Goal: Task Accomplishment & Management: Manage account settings

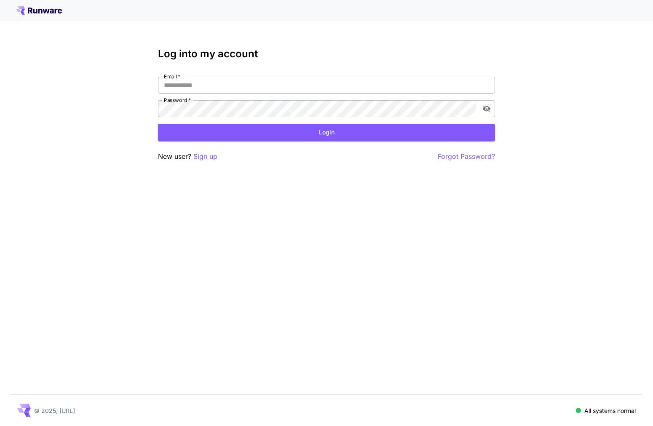
click at [246, 83] on input "Email   *" at bounding box center [326, 85] width 337 height 17
type input "**********"
click button "Login" at bounding box center [326, 132] width 337 height 17
click at [485, 109] on icon "toggle password visibility" at bounding box center [486, 109] width 8 height 7
click button "Login" at bounding box center [326, 132] width 337 height 17
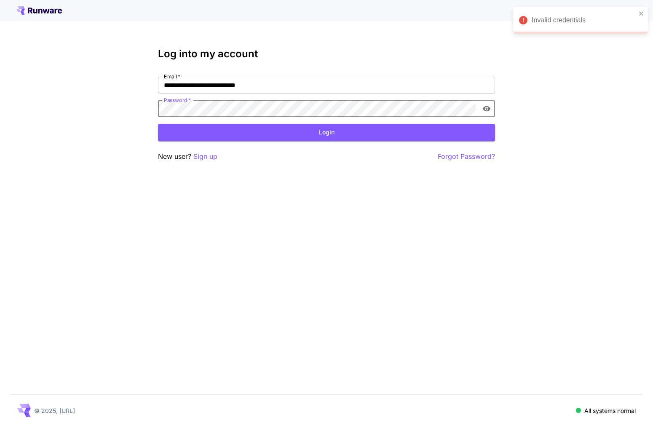
click at [208, 163] on div "**********" at bounding box center [326, 213] width 653 height 426
click at [207, 158] on p "Sign up" at bounding box center [205, 156] width 24 height 11
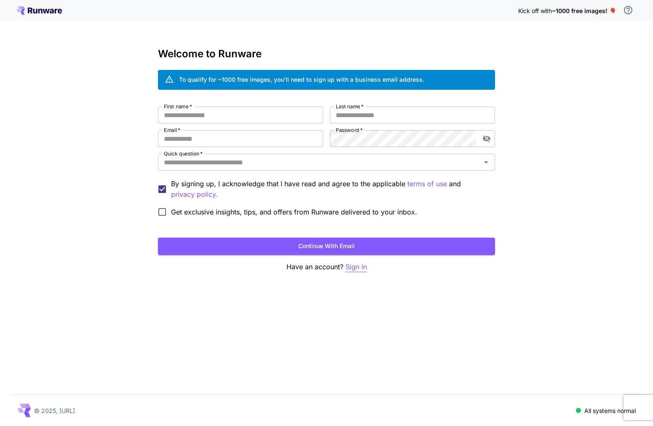
click at [347, 263] on p "Sign in" at bounding box center [355, 266] width 21 height 11
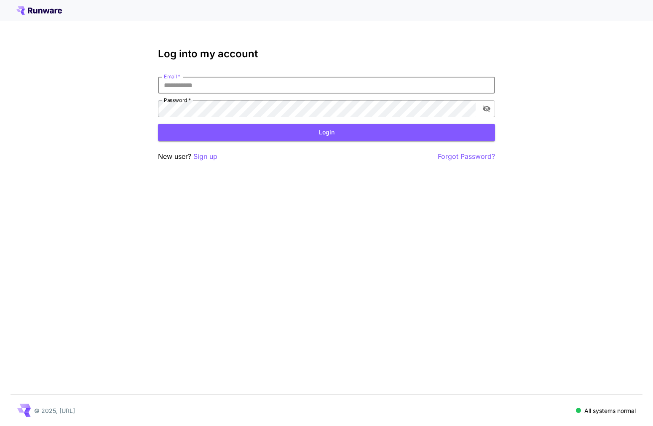
click at [212, 83] on input "Email   *" at bounding box center [326, 85] width 337 height 17
type input "**********"
click button "Login" at bounding box center [326, 132] width 337 height 17
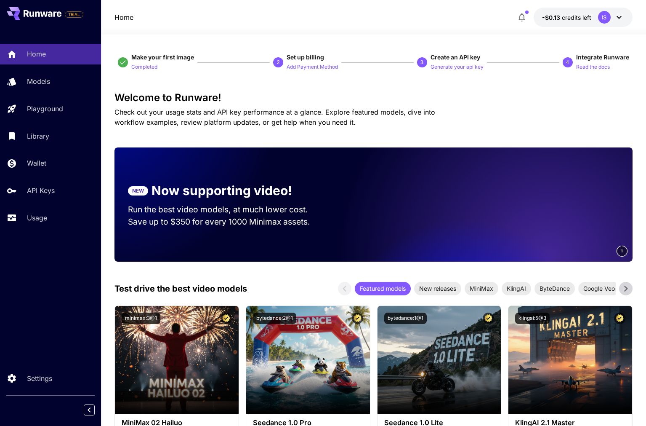
click at [620, 18] on icon at bounding box center [619, 17] width 5 height 3
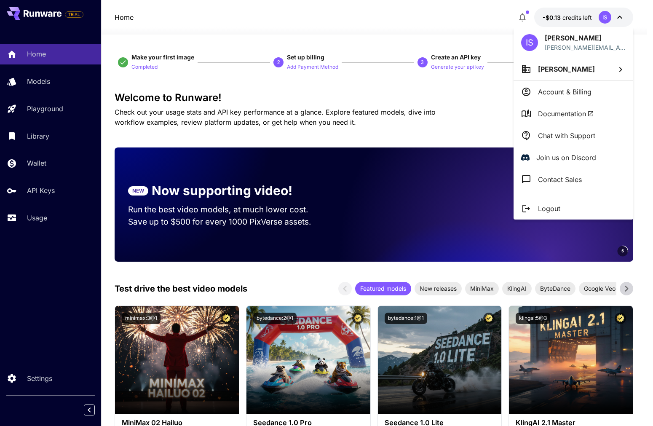
click at [554, 74] on li "[PERSON_NAME]" at bounding box center [573, 69] width 120 height 23
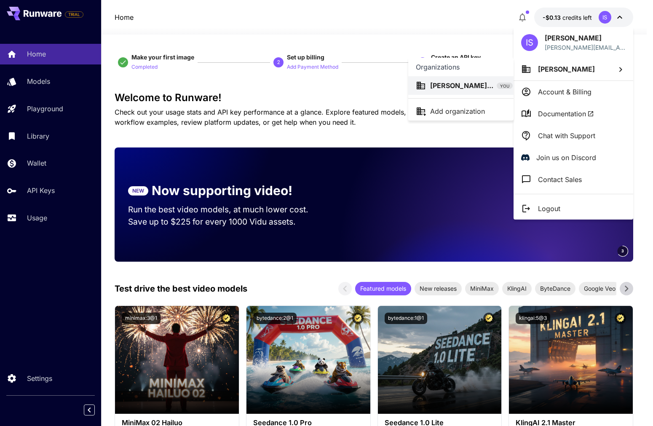
click at [479, 40] on div at bounding box center [326, 213] width 653 height 426
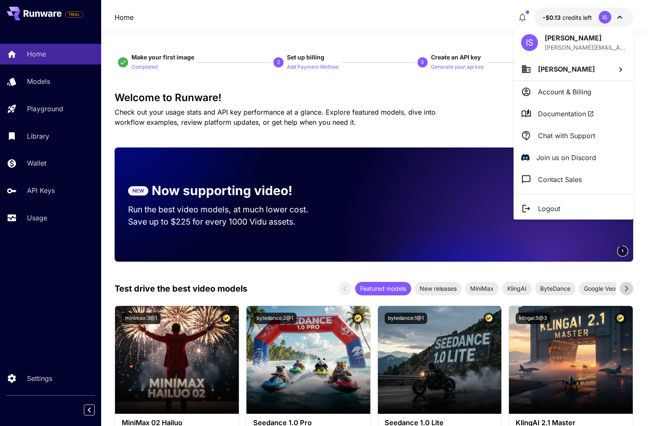
click at [584, 20] on div at bounding box center [326, 213] width 653 height 426
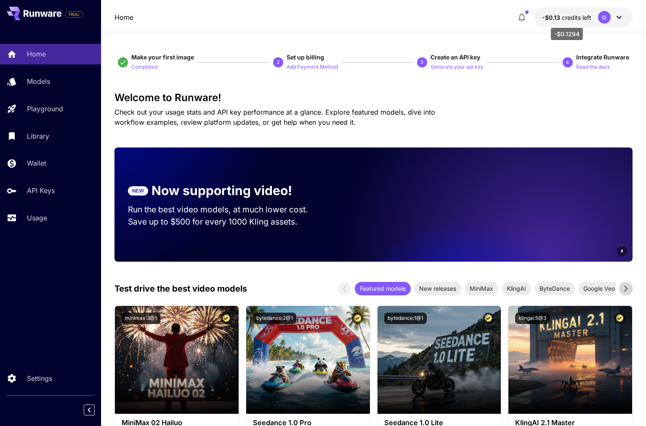
click at [577, 17] on span "credits left" at bounding box center [576, 17] width 29 height 7
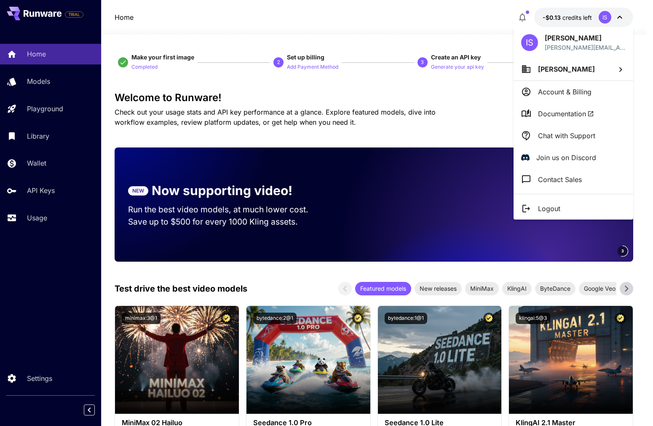
click at [584, 90] on p "Account & Billing" at bounding box center [564, 92] width 53 height 10
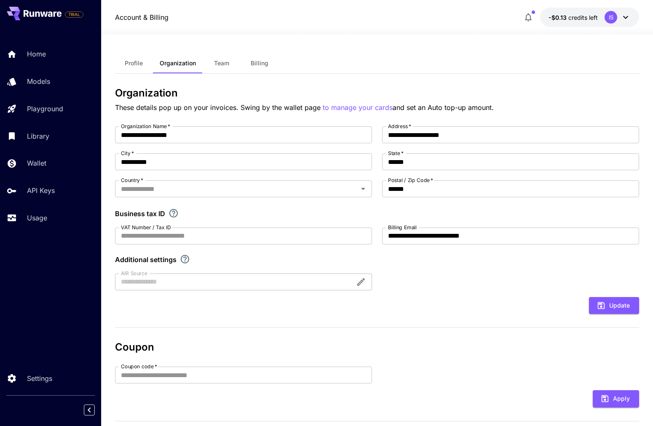
type input "******"
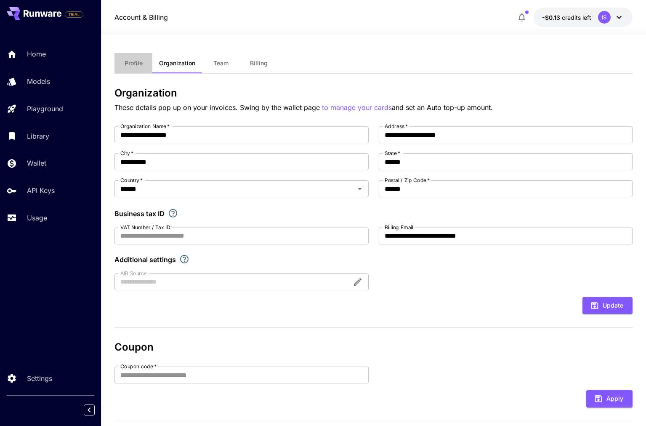
click at [135, 62] on span "Profile" at bounding box center [134, 63] width 18 height 8
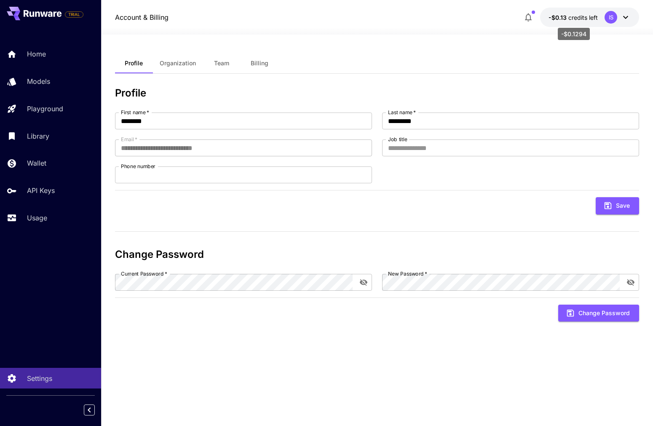
click at [576, 15] on span "credits left" at bounding box center [582, 17] width 29 height 7
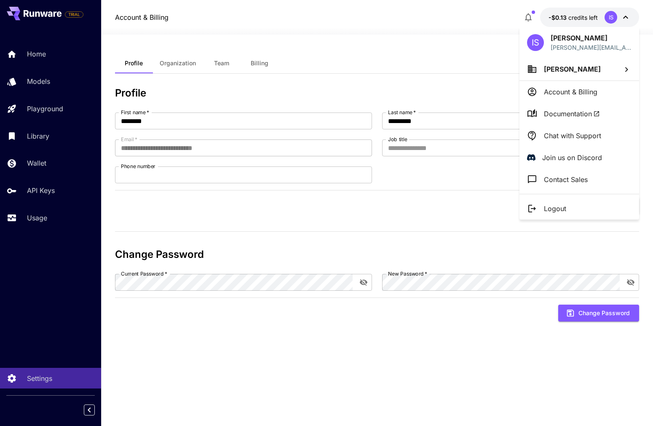
click at [590, 93] on p "Account & Billing" at bounding box center [570, 92] width 53 height 10
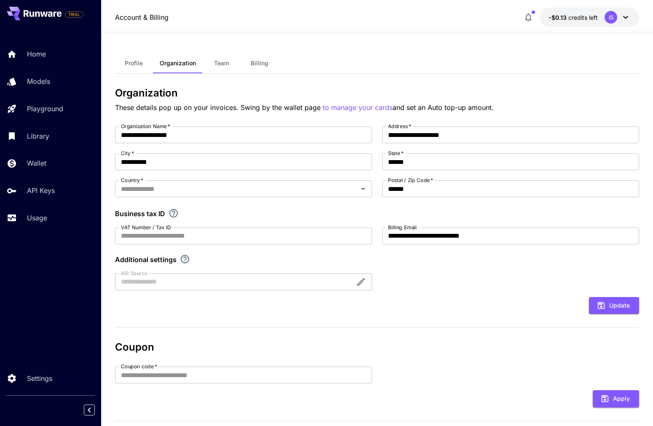
type input "******"
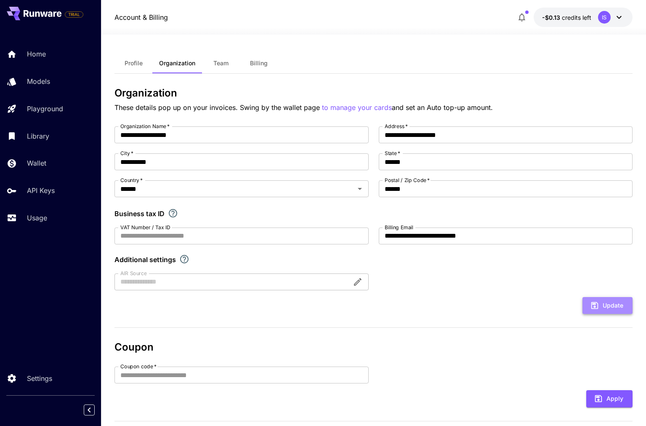
click at [623, 305] on button "Update" at bounding box center [608, 305] width 50 height 17
click at [56, 16] on icon at bounding box center [43, 13] width 38 height 7
click at [39, 54] on p "Home" at bounding box center [38, 54] width 19 height 10
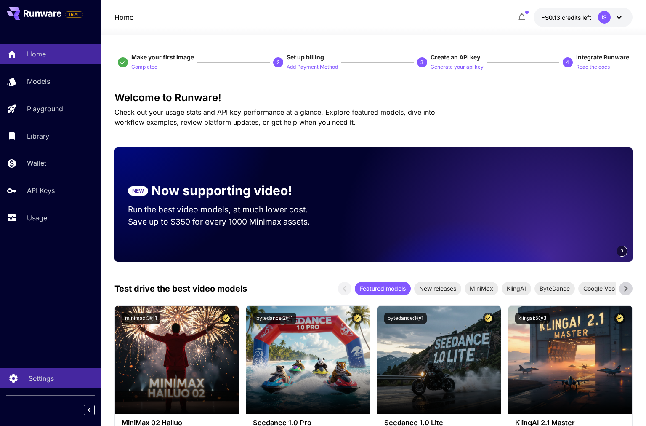
click at [45, 378] on p "Settings" at bounding box center [41, 378] width 25 height 10
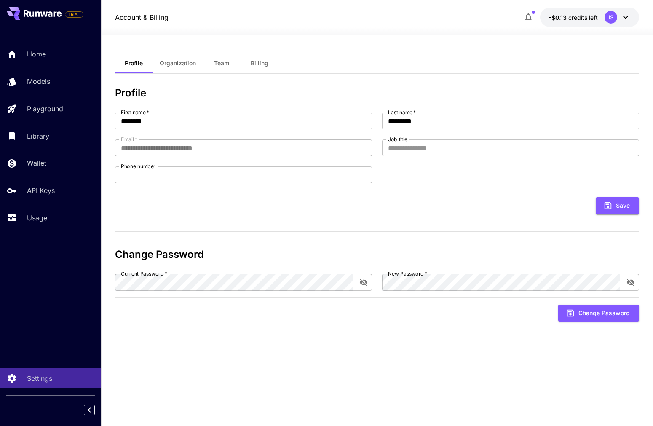
click at [174, 64] on span "Organization" at bounding box center [178, 63] width 36 height 8
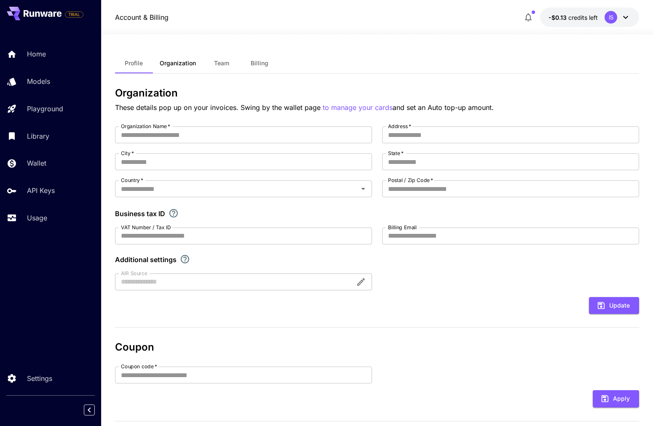
type input "**********"
type input "******"
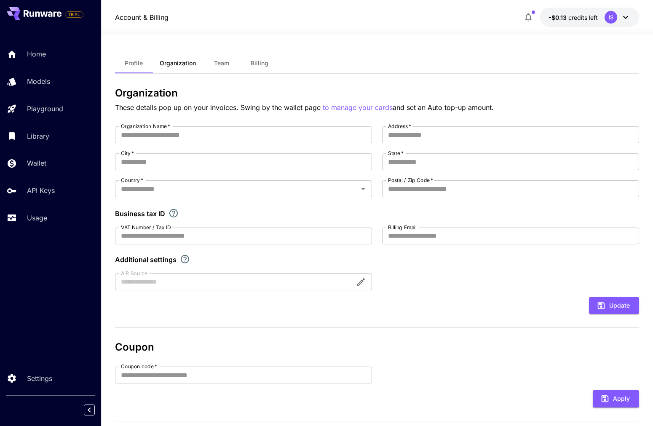
type input "**********"
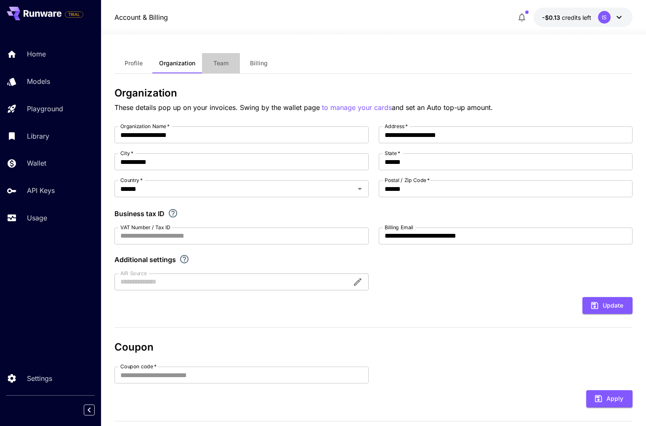
click at [219, 59] on span "Team" at bounding box center [220, 63] width 15 height 8
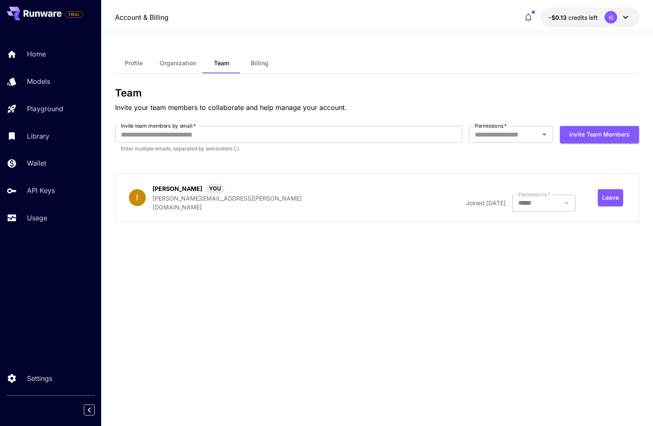
click at [266, 63] on span "Billing" at bounding box center [260, 63] width 18 height 8
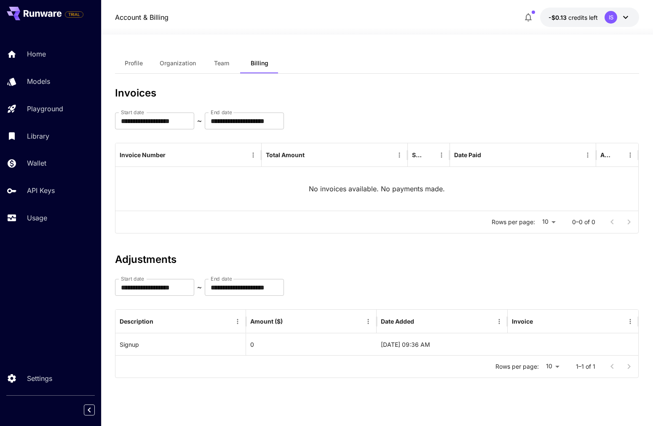
click at [615, 17] on div "IS" at bounding box center [610, 17] width 13 height 13
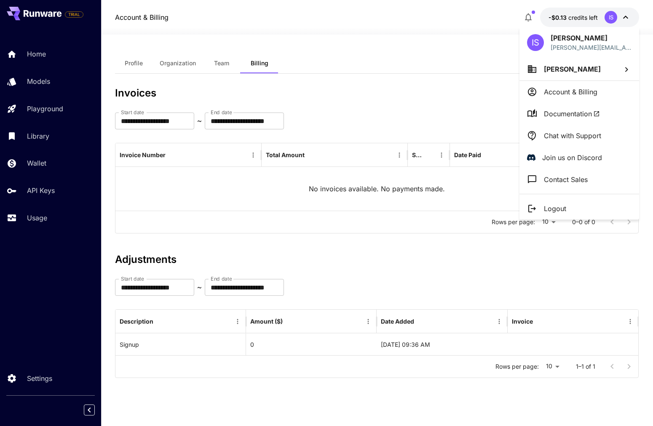
click at [553, 13] on div at bounding box center [326, 213] width 653 height 426
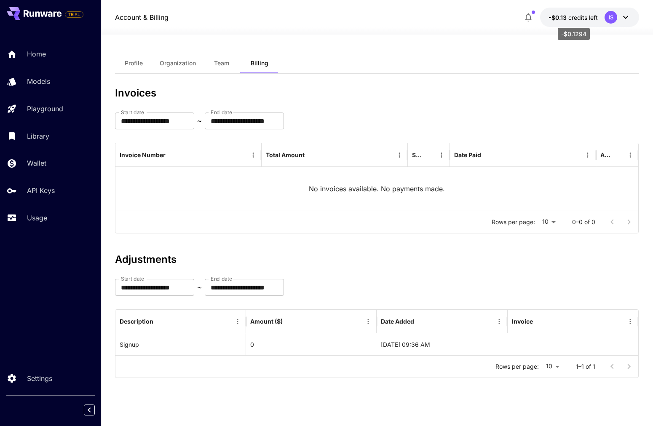
click at [556, 15] on span "-$0.13" at bounding box center [558, 17] width 20 height 7
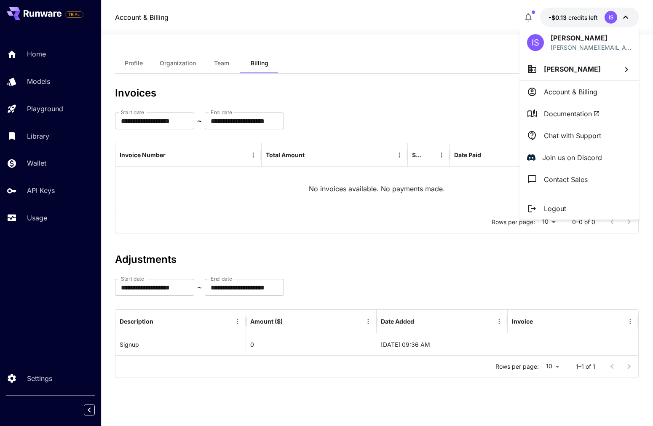
click at [39, 51] on div at bounding box center [326, 213] width 653 height 426
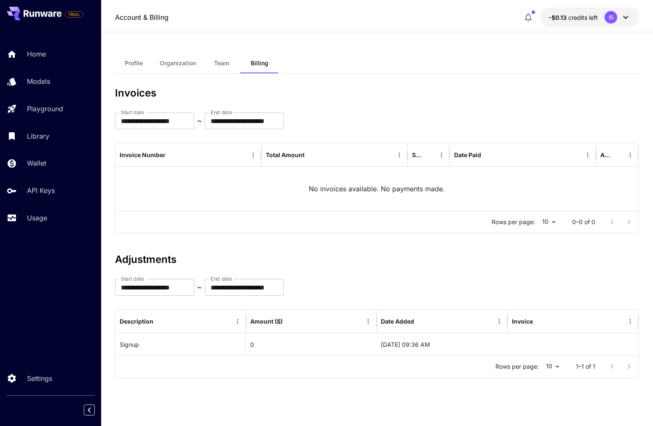
click at [40, 53] on p "Home" at bounding box center [36, 54] width 19 height 10
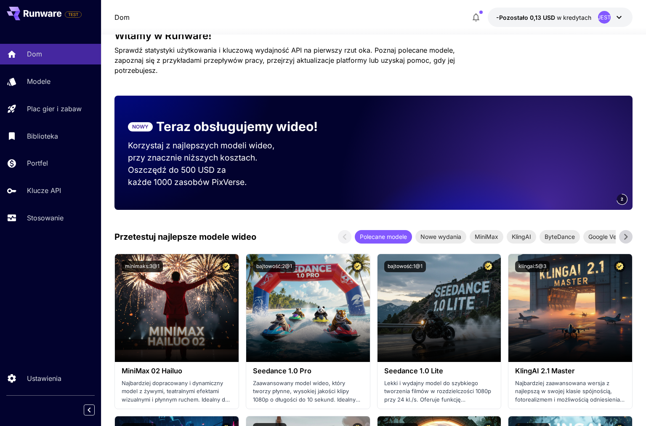
scroll to position [84, 0]
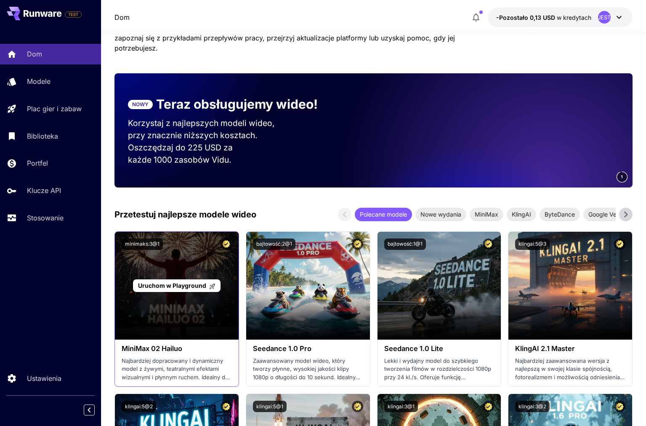
click at [182, 283] on font "Uruchom w Playground" at bounding box center [172, 285] width 68 height 7
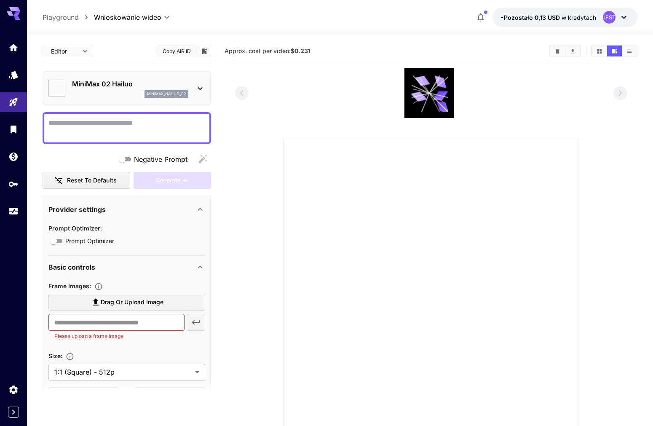
type input "*"
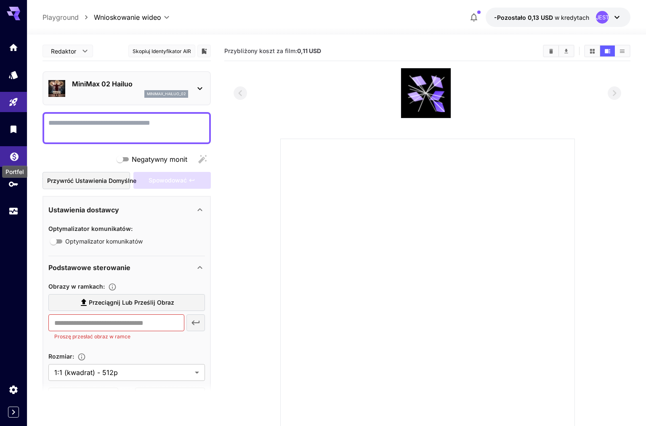
click at [19, 155] on icon "Portfel" at bounding box center [14, 154] width 10 height 10
